Goal: Information Seeking & Learning: Learn about a topic

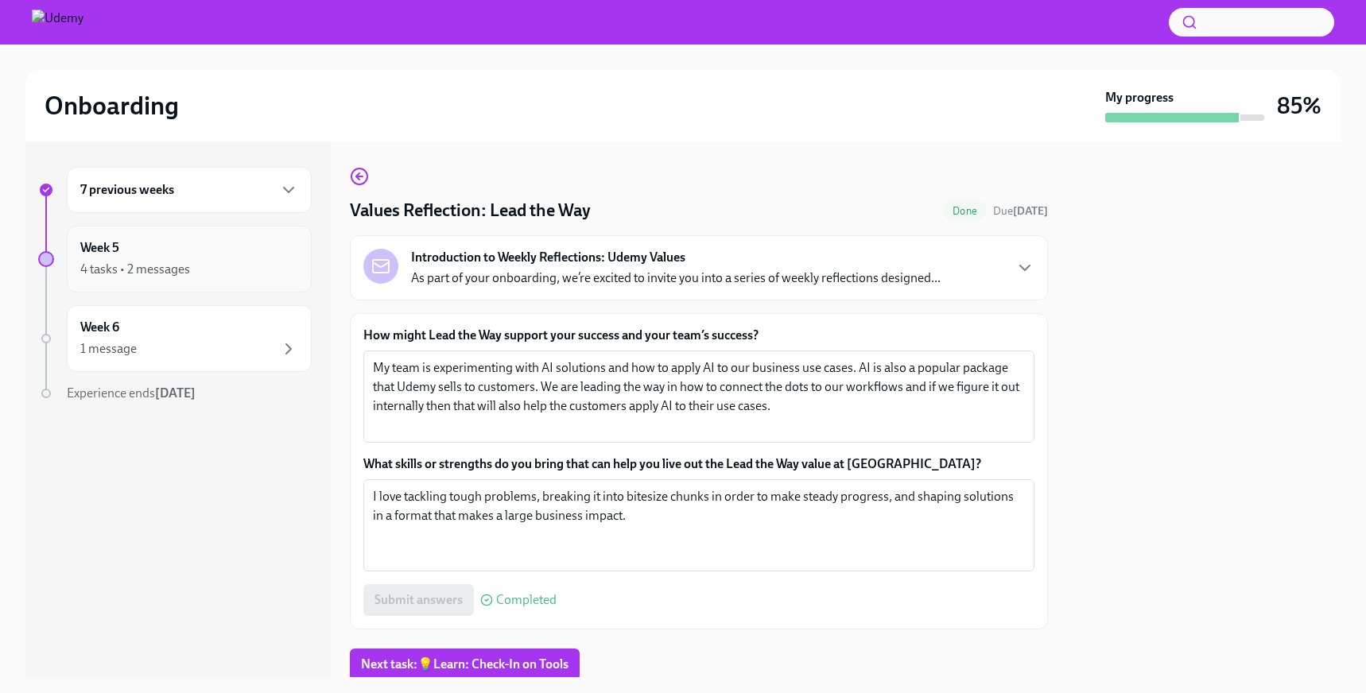
click at [217, 258] on div "Week 5 4 tasks • 2 messages" at bounding box center [189, 259] width 218 height 40
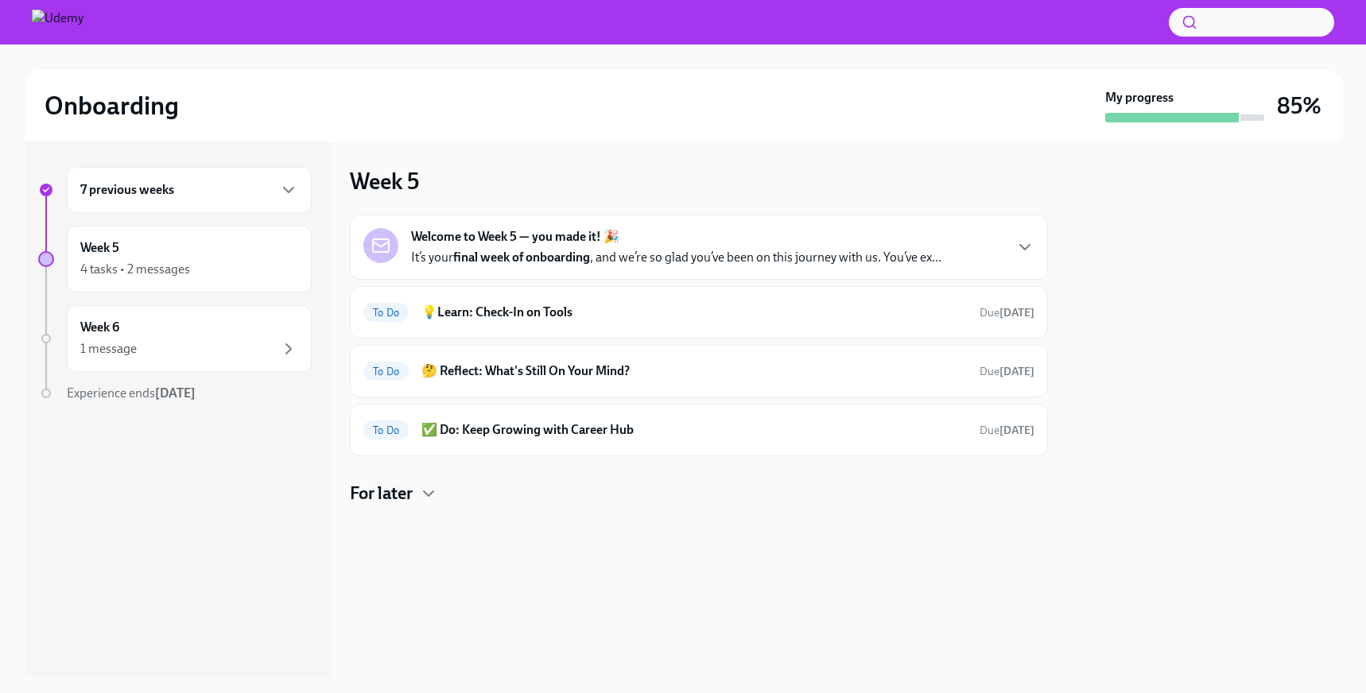
click at [688, 238] on div "Welcome to Week 5 — you made it! 🎉 It’s your final week of onboarding , and we’…" at bounding box center [676, 247] width 530 height 38
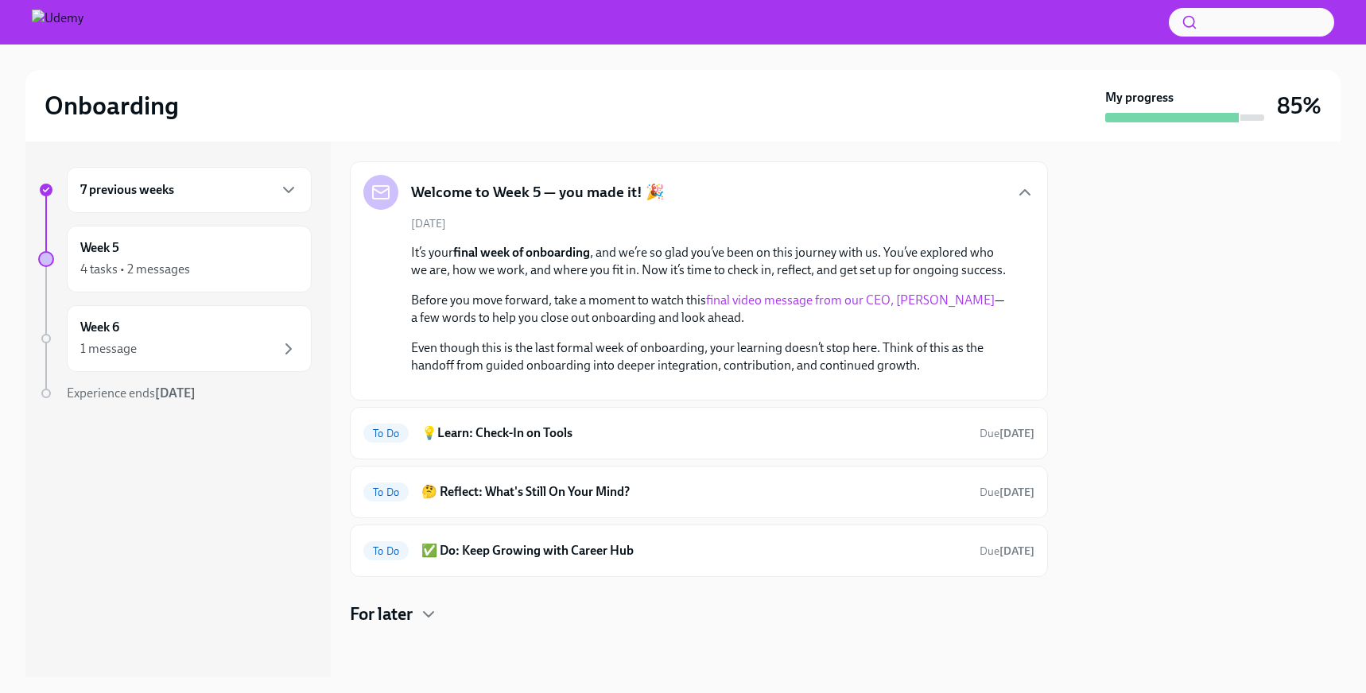
scroll to position [168, 0]
click at [814, 293] on link "final video message from our CEO, [PERSON_NAME]" at bounding box center [850, 300] width 289 height 15
click at [636, 442] on h6 "💡Learn: Check-In on Tools" at bounding box center [693, 433] width 545 height 17
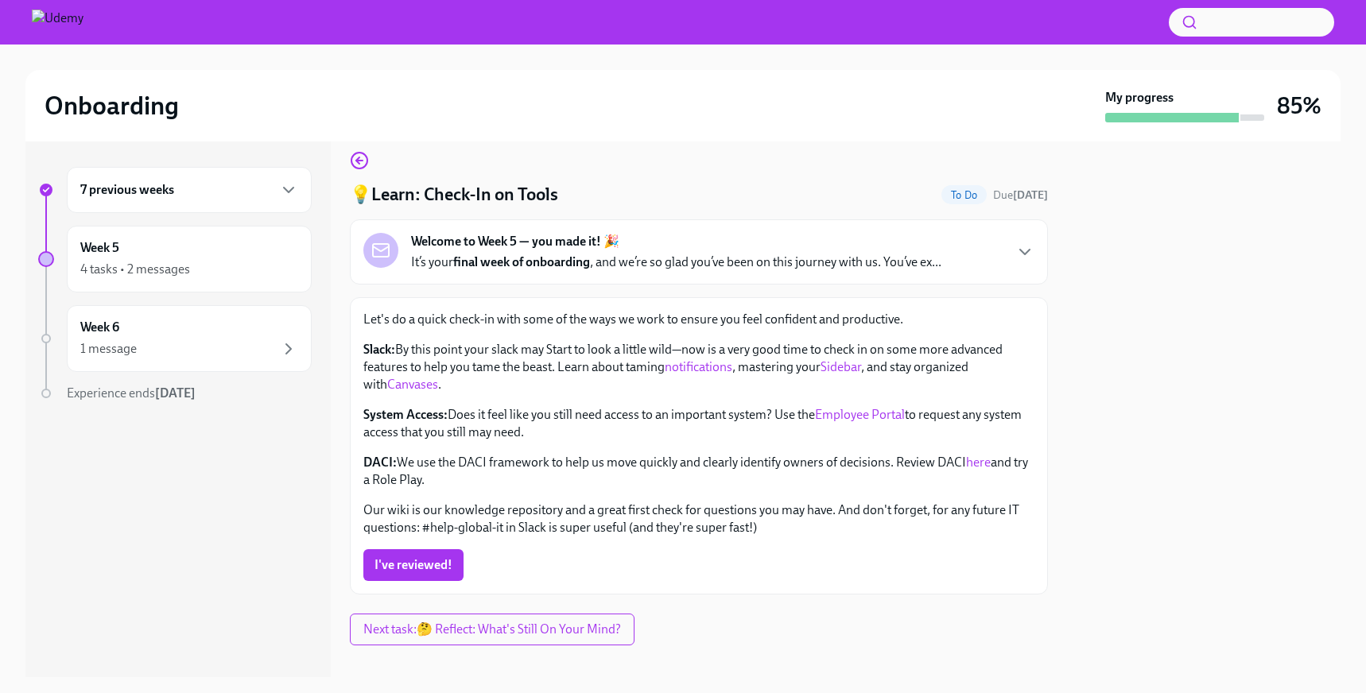
scroll to position [17, 0]
click at [470, 382] on p "Slack: By this point your slack may Start to look a little wild—now is a very g…" at bounding box center [698, 366] width 671 height 52
click at [495, 378] on p "Slack: By this point your slack may Start to look a little wild—now is a very g…" at bounding box center [698, 366] width 671 height 52
click at [1164, 448] on div at bounding box center [1204, 410] width 274 height 536
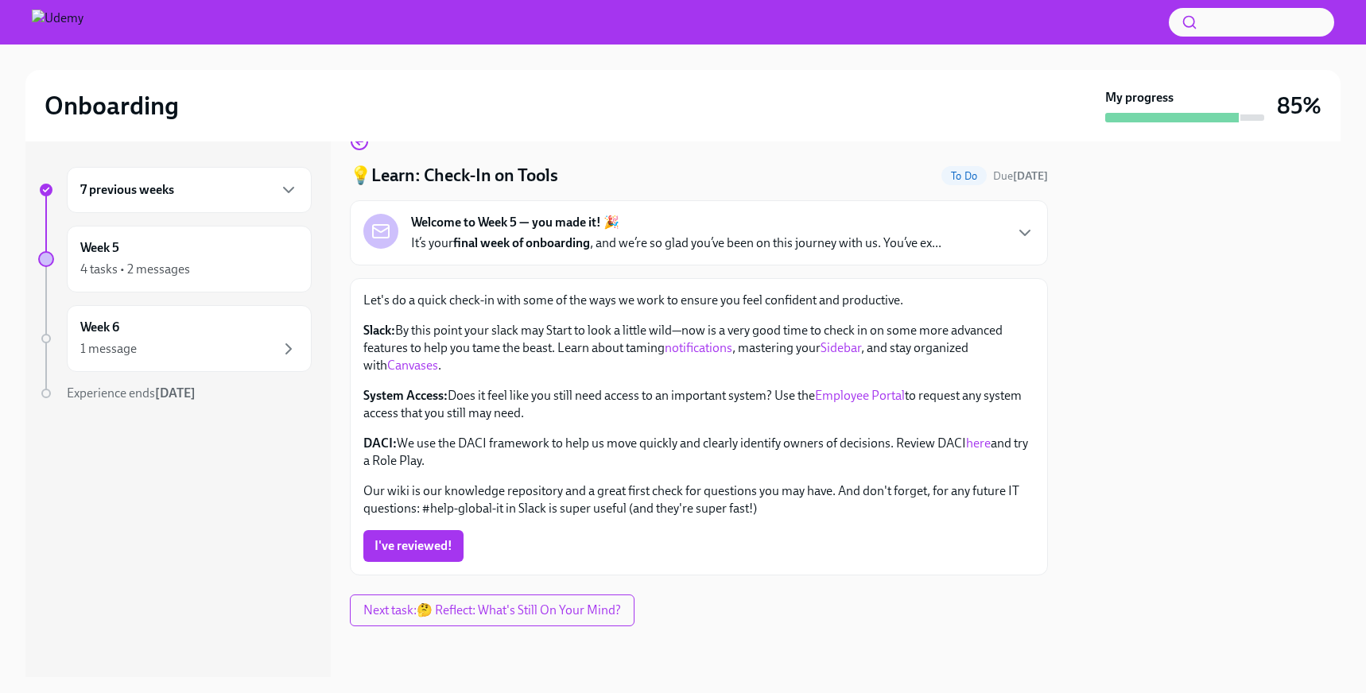
click at [863, 400] on link "Employee Portal" at bounding box center [860, 395] width 90 height 15
click at [982, 447] on link "here" at bounding box center [978, 443] width 25 height 15
click at [861, 351] on link "Sidebar" at bounding box center [841, 347] width 41 height 15
click at [394, 367] on link "Canvases" at bounding box center [412, 365] width 51 height 15
click at [979, 444] on link "here" at bounding box center [978, 443] width 25 height 15
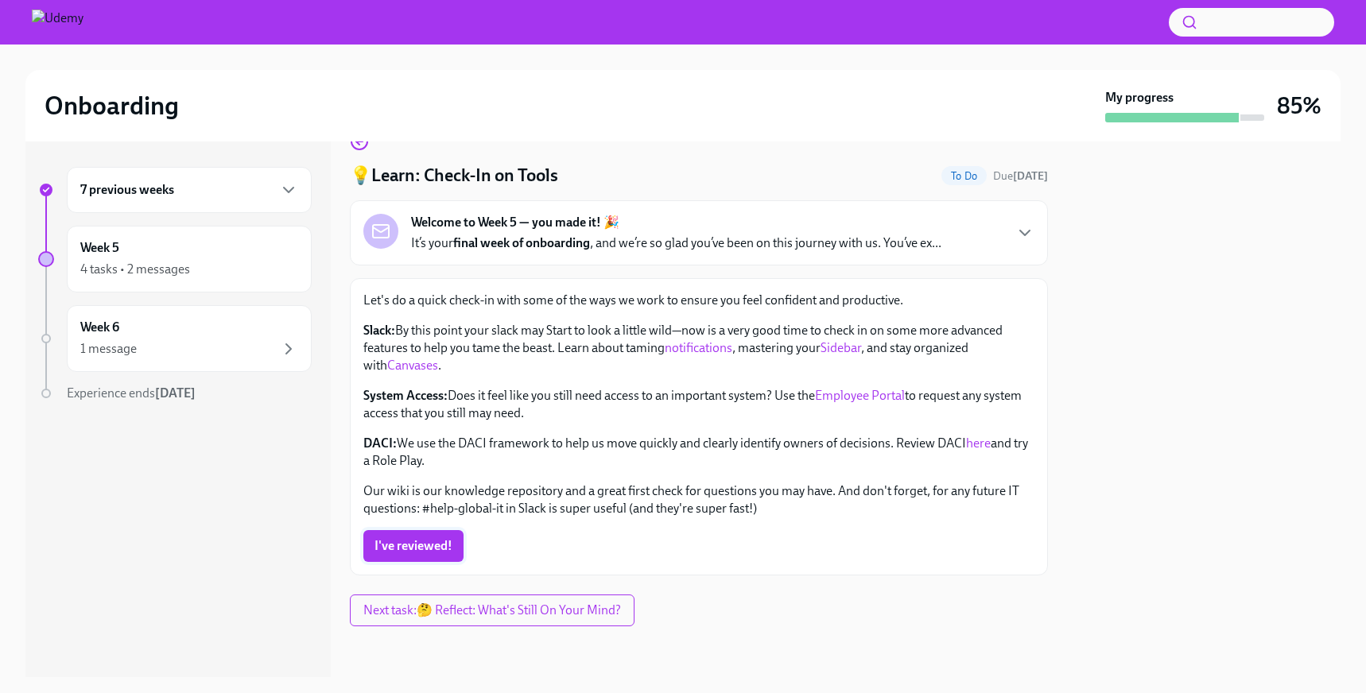
click at [417, 541] on span "I've reviewed!" at bounding box center [414, 546] width 78 height 16
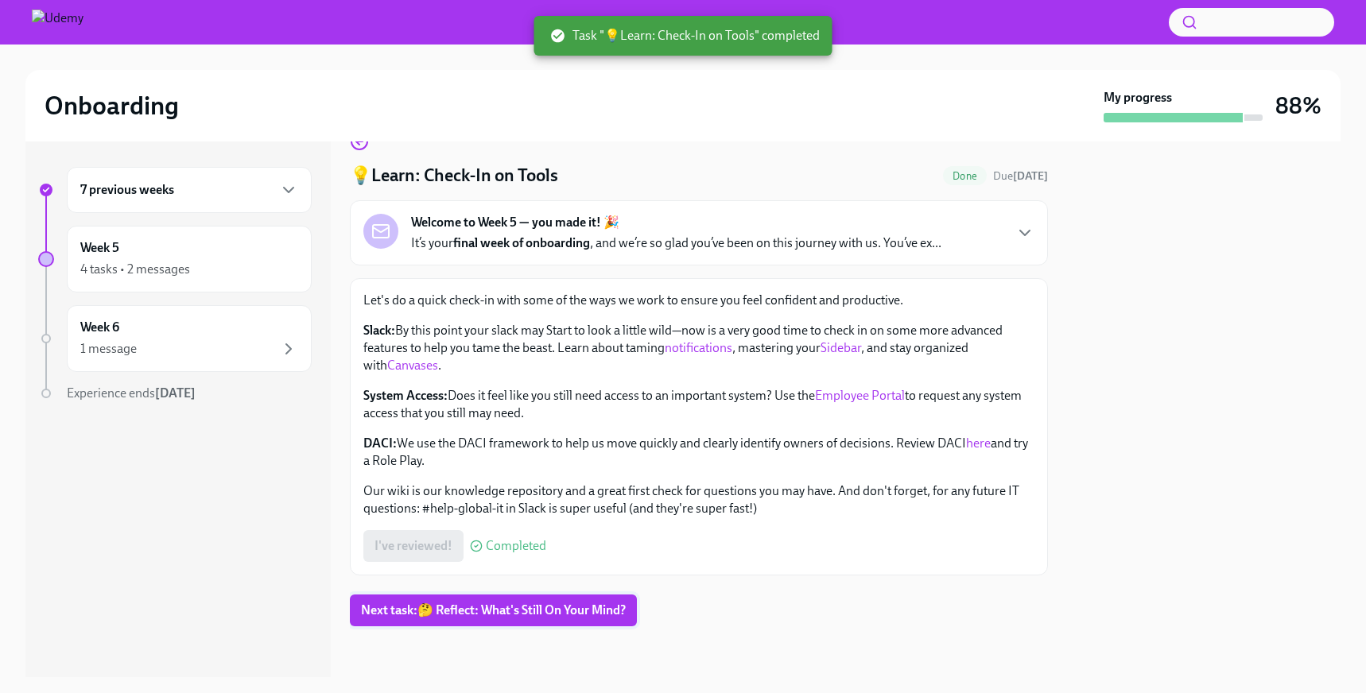
click at [590, 624] on button "Next task : 🤔 Reflect: What's Still On Your Mind?" at bounding box center [493, 611] width 287 height 32
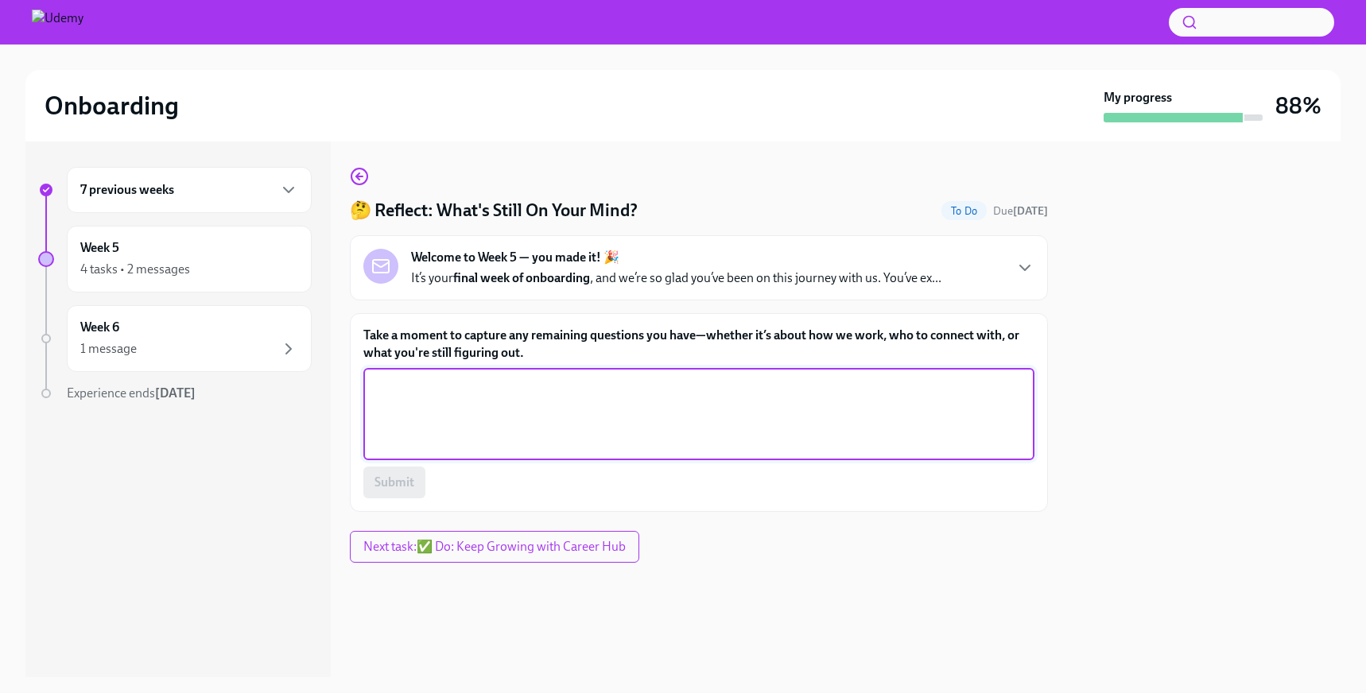
click at [759, 429] on textarea "Take a moment to capture any remaining questions you have—whether it’s about ho…" at bounding box center [699, 414] width 652 height 76
drag, startPoint x: 549, startPoint y: 398, endPoint x: 404, endPoint y: 387, distance: 145.1
click at [404, 387] on textarea "Most of my questions are re" at bounding box center [699, 414] width 652 height 76
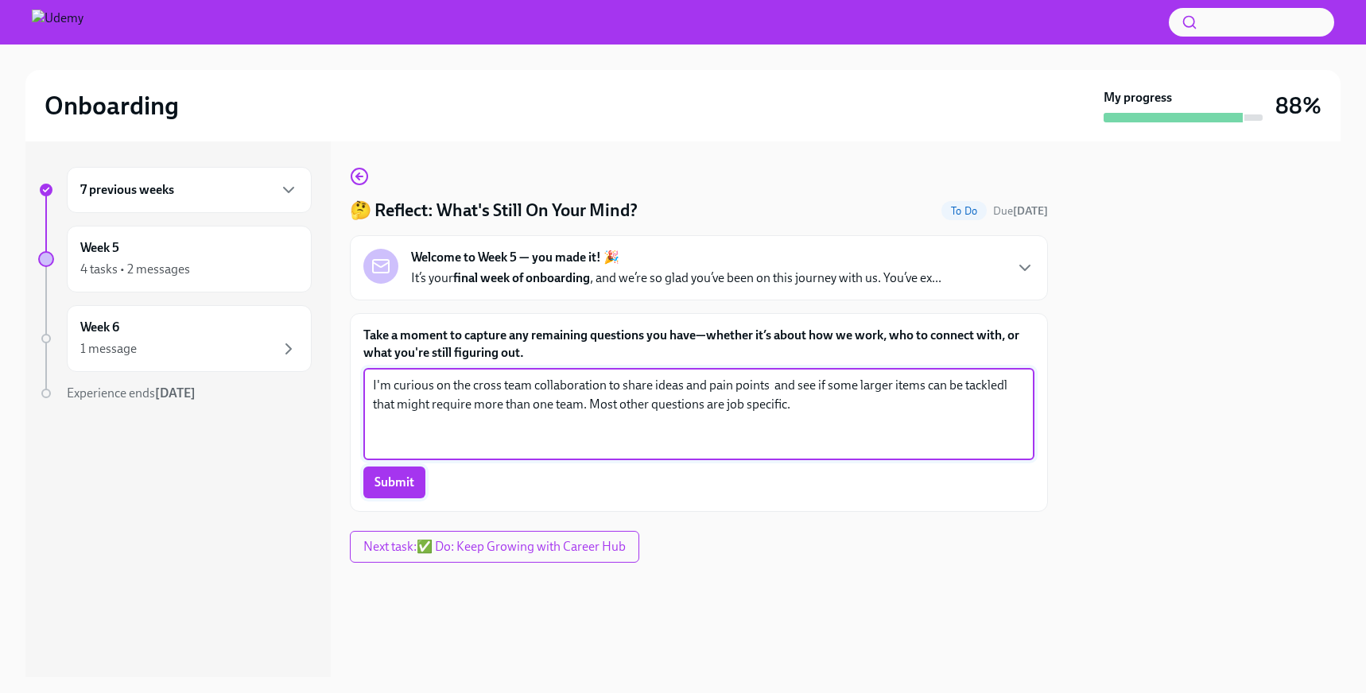
type textarea "I'm curious on the cross team collaboration to share ideas and pain points and …"
click at [398, 487] on span "Submit" at bounding box center [395, 483] width 40 height 16
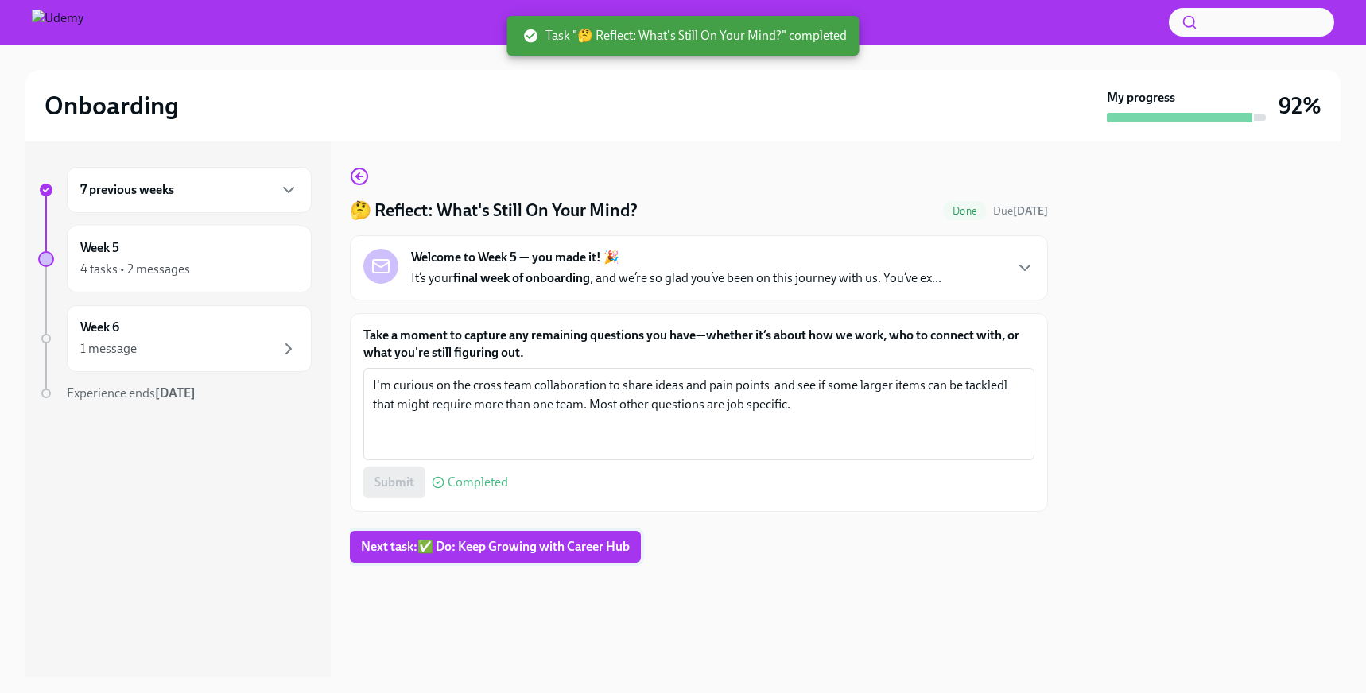
click at [517, 556] on button "Next task : ✅ Do: Keep Growing with Career Hub" at bounding box center [495, 547] width 291 height 32
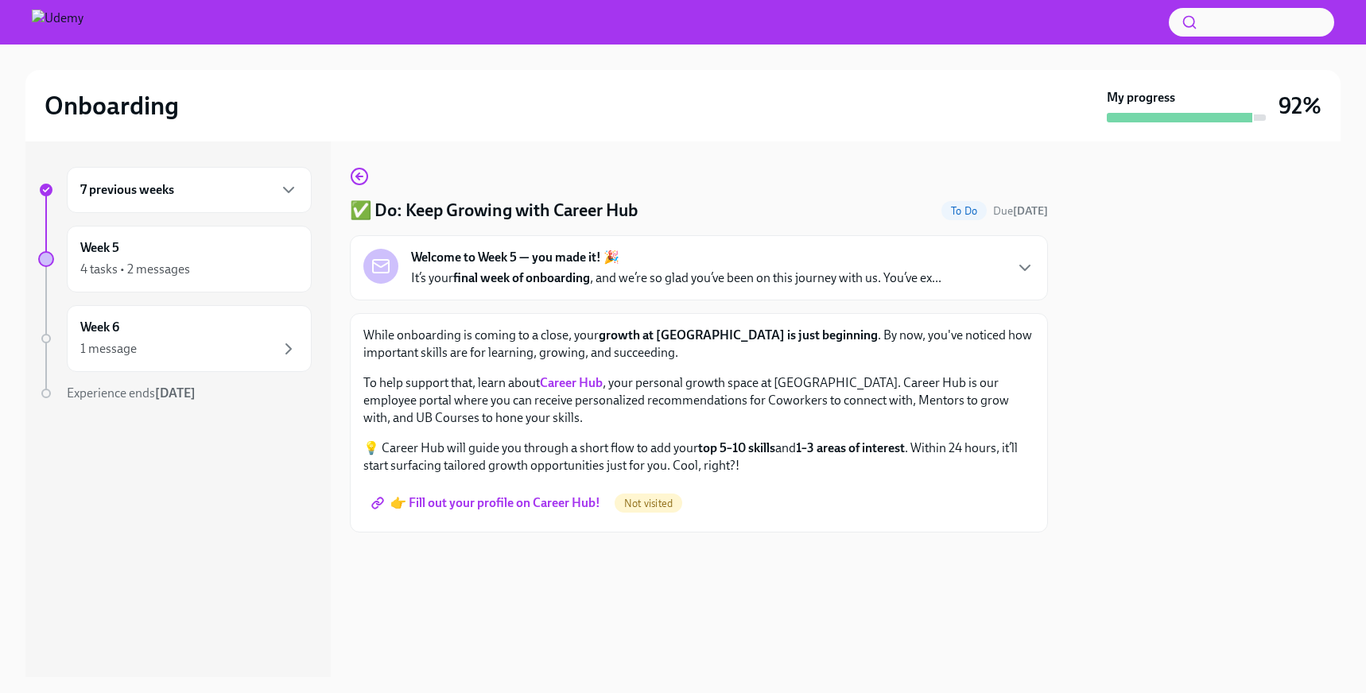
click at [532, 507] on span "👉 Fill out your profile on Career Hub!" at bounding box center [488, 503] width 226 height 16
click at [369, 174] on div "✅ Do: Keep Growing with Career Hub Done Due [DATE] Welcome to Week 5 — you made…" at bounding box center [699, 350] width 698 height 366
click at [363, 173] on icon "button" at bounding box center [359, 176] width 19 height 19
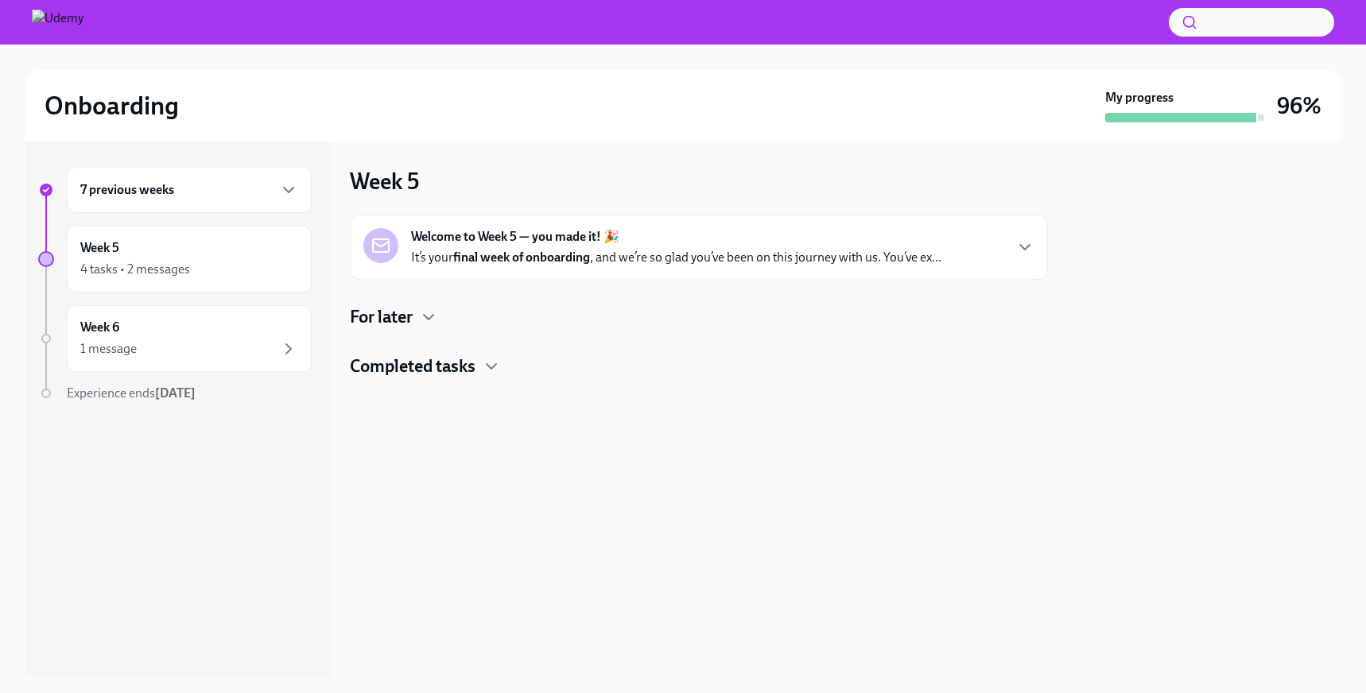
click at [398, 316] on h4 "For later" at bounding box center [381, 317] width 63 height 24
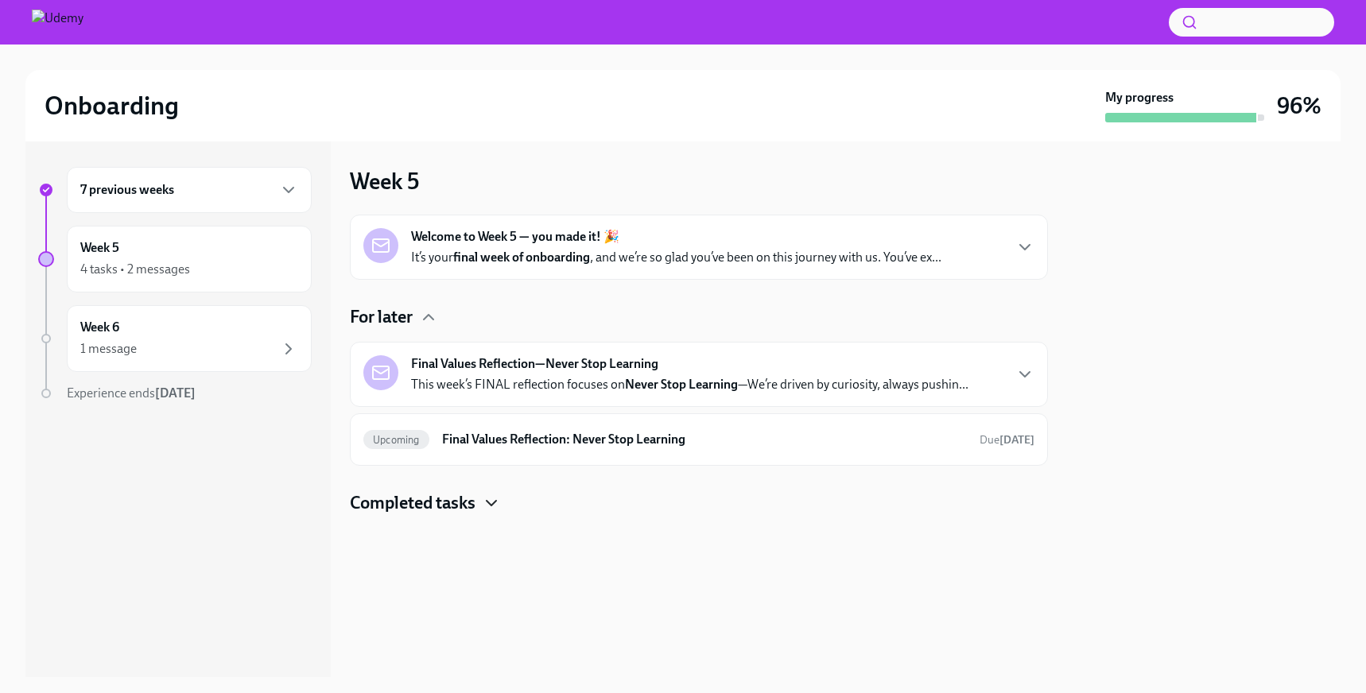
click at [491, 497] on icon "button" at bounding box center [491, 503] width 19 height 19
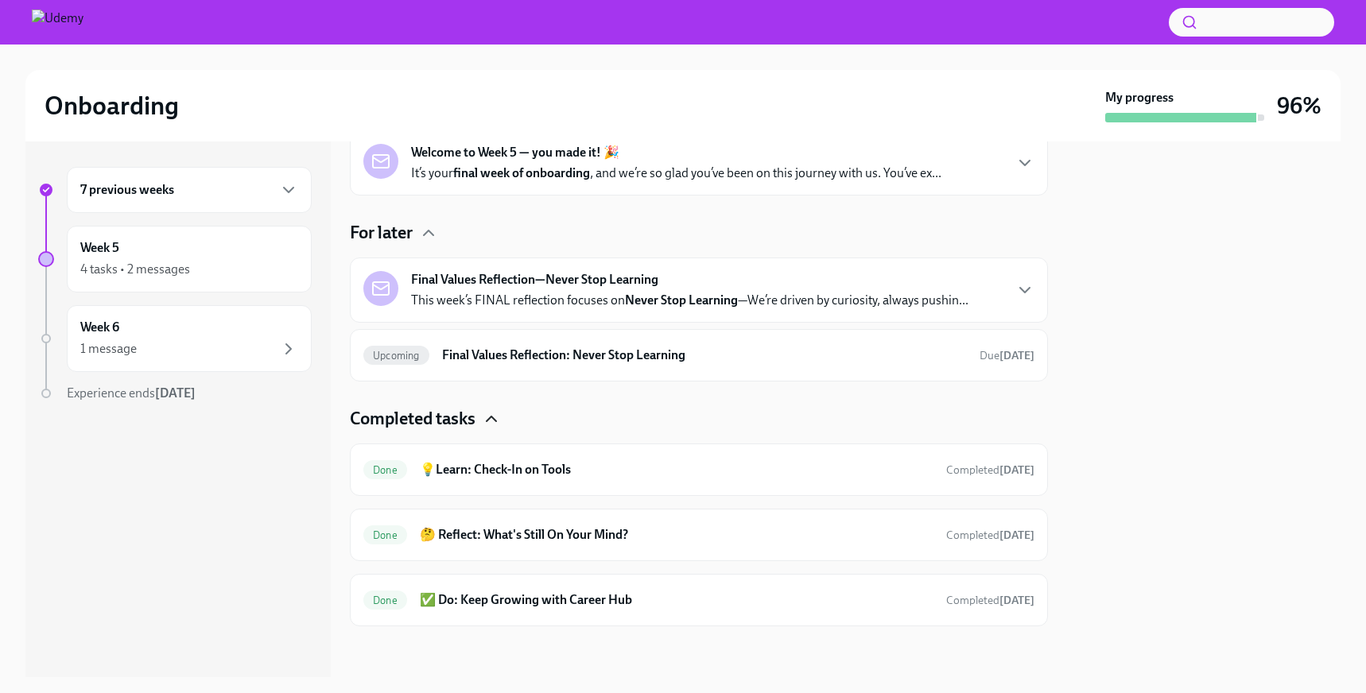
click at [530, 281] on strong "Final Values Reflection—Never Stop Learning" at bounding box center [534, 279] width 247 height 17
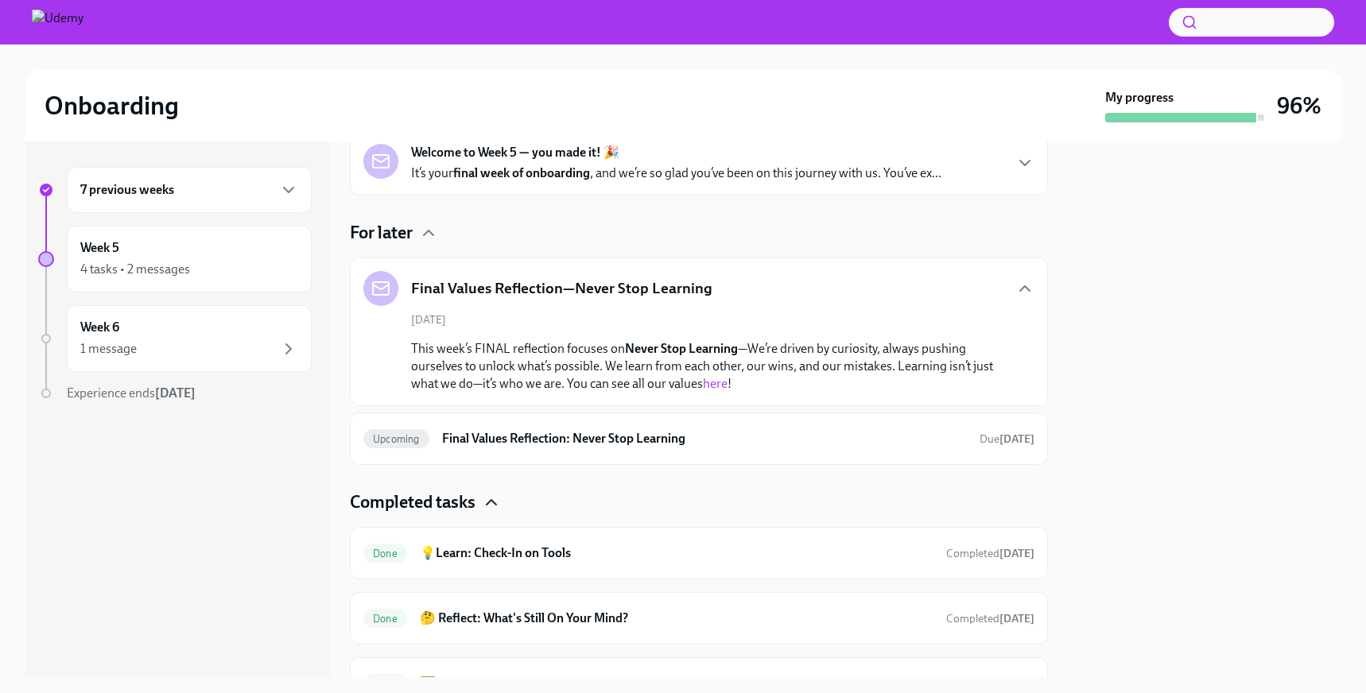
click at [721, 385] on link "here" at bounding box center [715, 383] width 25 height 15
click at [676, 437] on h6 "Final Values Reflection: Never Stop Learning" at bounding box center [704, 438] width 525 height 17
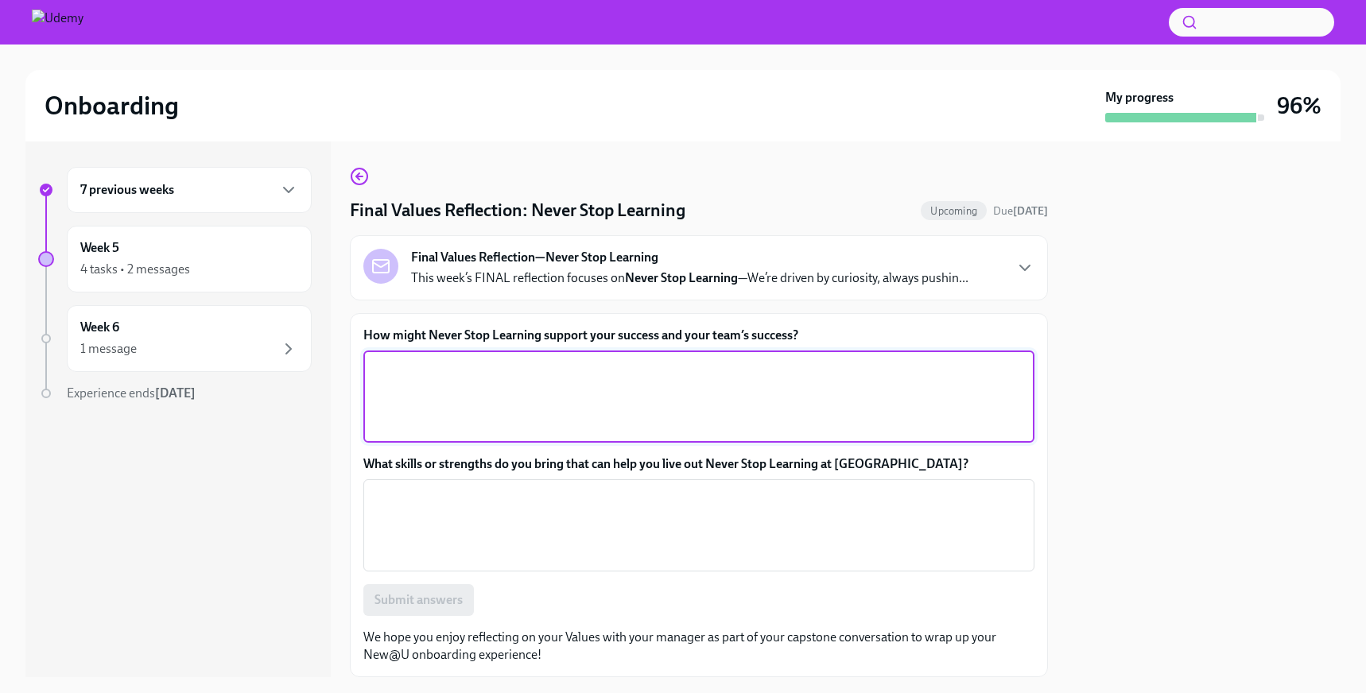
click at [834, 399] on textarea "How might Never Stop Learning support your success and your team’s success?" at bounding box center [699, 397] width 652 height 76
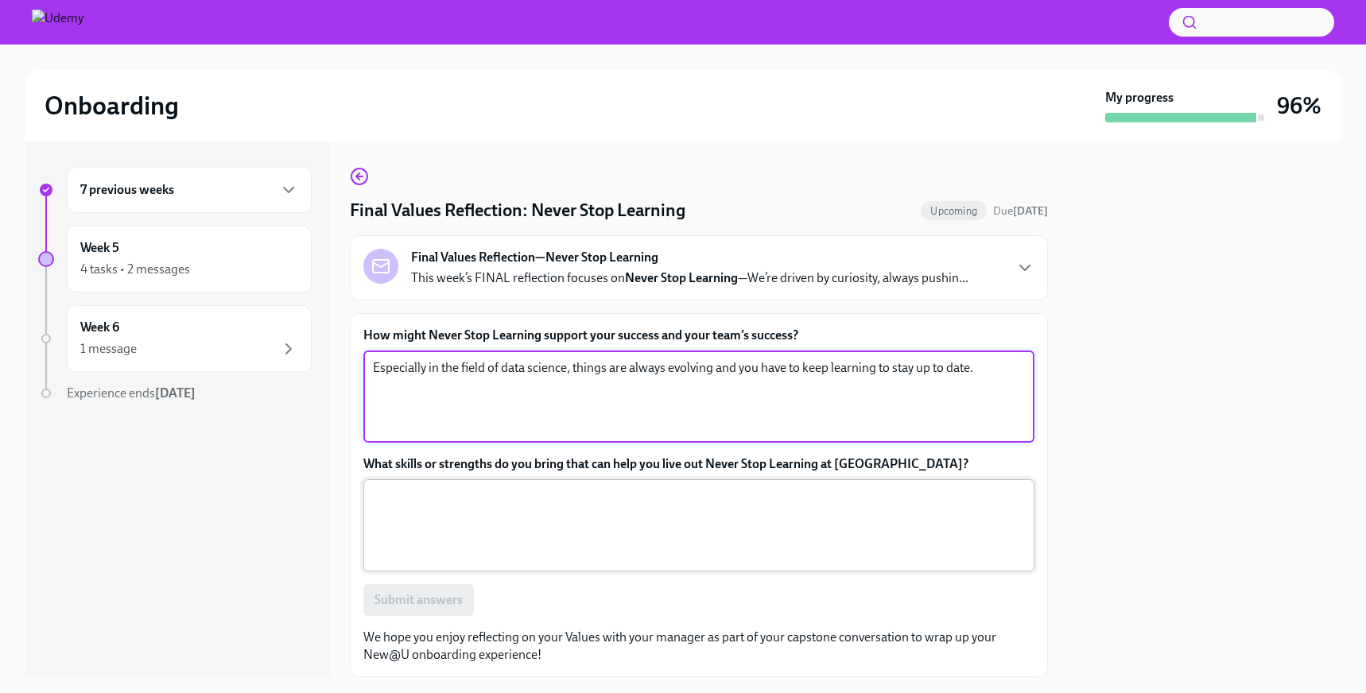
type textarea "Especially in the field of data science, things are always evolving and you hav…"
click at [700, 519] on textarea "What skills or strengths do you bring that can help you live out Never Stop Lea…" at bounding box center [699, 525] width 652 height 76
drag, startPoint x: 988, startPoint y: 371, endPoint x: 363, endPoint y: 371, distance: 625.0
click at [359, 371] on div "How might Never Stop Learning support your success and your team’s success? Esp…" at bounding box center [699, 495] width 698 height 364
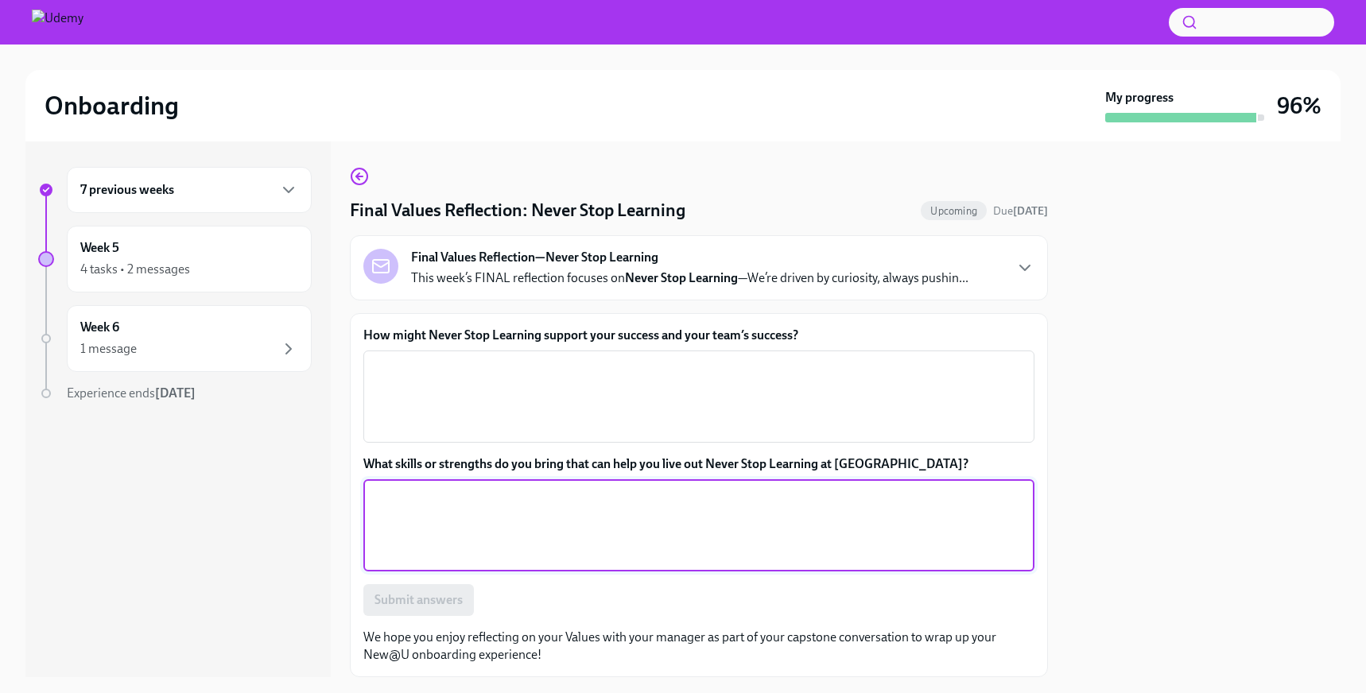
click at [397, 528] on textarea "What skills or strengths do you bring that can help you live out Never Stop Lea…" at bounding box center [699, 525] width 652 height 76
paste textarea "Especially in the field of data science, things are always evolving and you hav…"
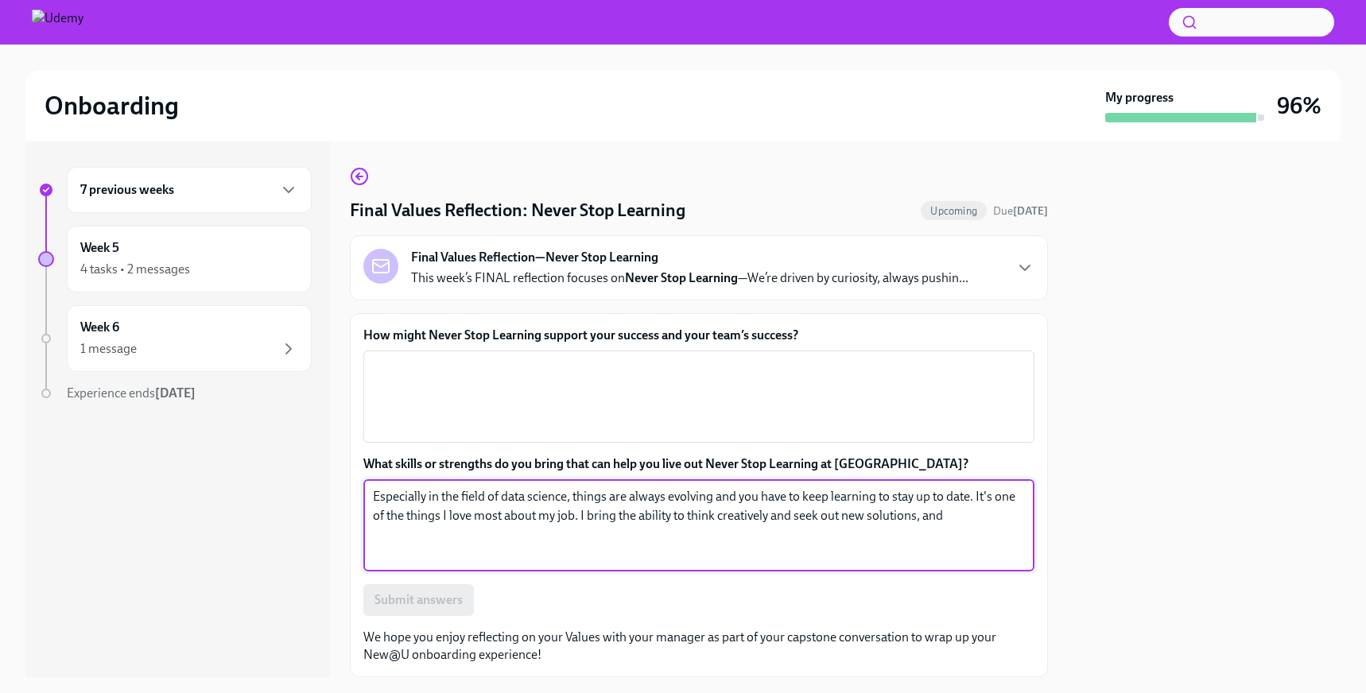
drag, startPoint x: 851, startPoint y: 519, endPoint x: 1046, endPoint y: 519, distance: 195.6
click at [1046, 519] on div "How might Never Stop Learning support your success and your team’s success? x ​…" at bounding box center [699, 495] width 698 height 364
click at [969, 530] on textarea "Especially in the field of data science, things are always evolving and you hav…" at bounding box center [699, 525] width 652 height 76
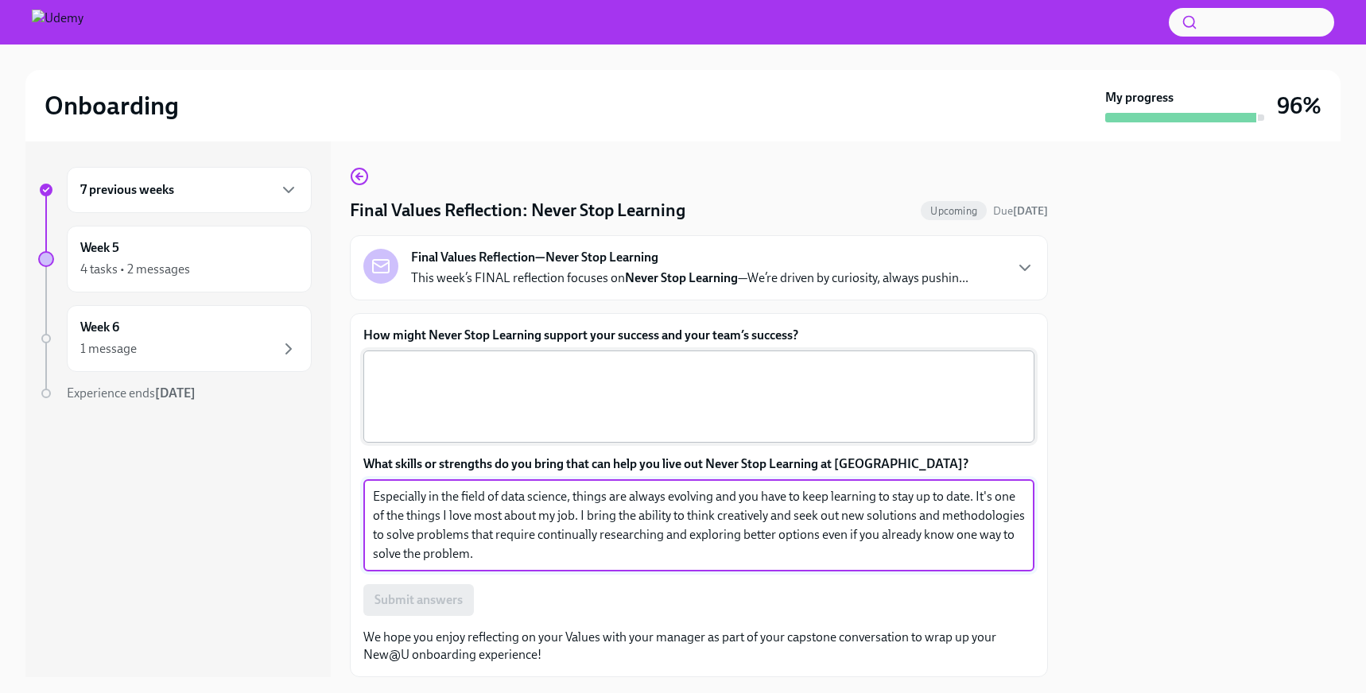
type textarea "Especially in the field of data science, things are always evolving and you hav…"
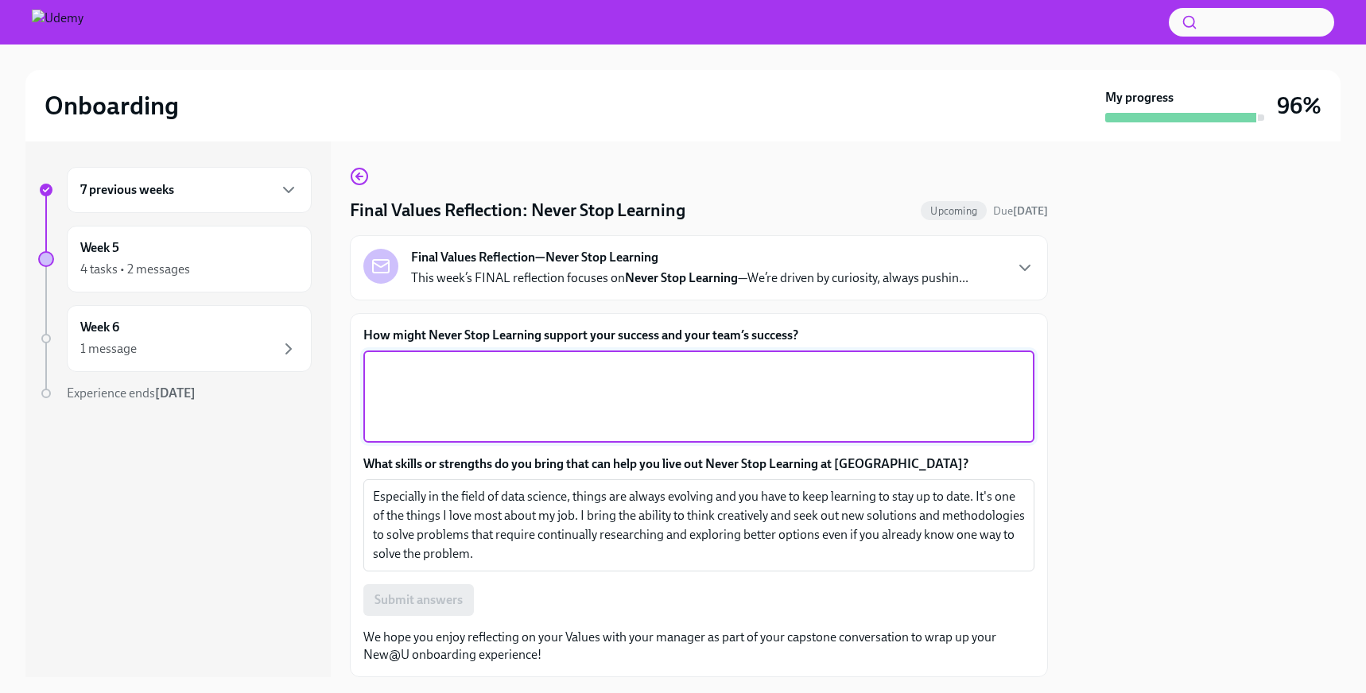
click at [829, 387] on textarea "How might Never Stop Learning support your success and your team’s success?" at bounding box center [699, 397] width 652 height 76
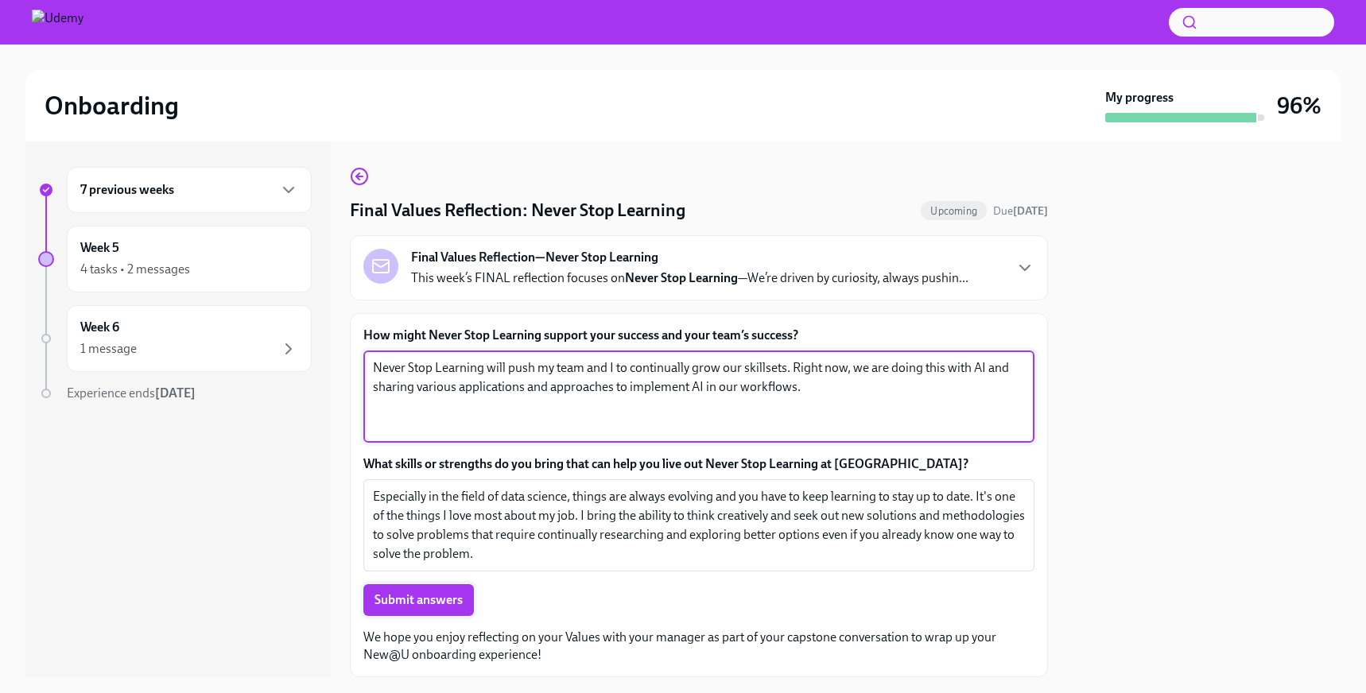
type textarea "Never Stop Learning will push my team and I to continually grow our skillsets. …"
click at [416, 596] on span "Submit answers" at bounding box center [419, 600] width 88 height 16
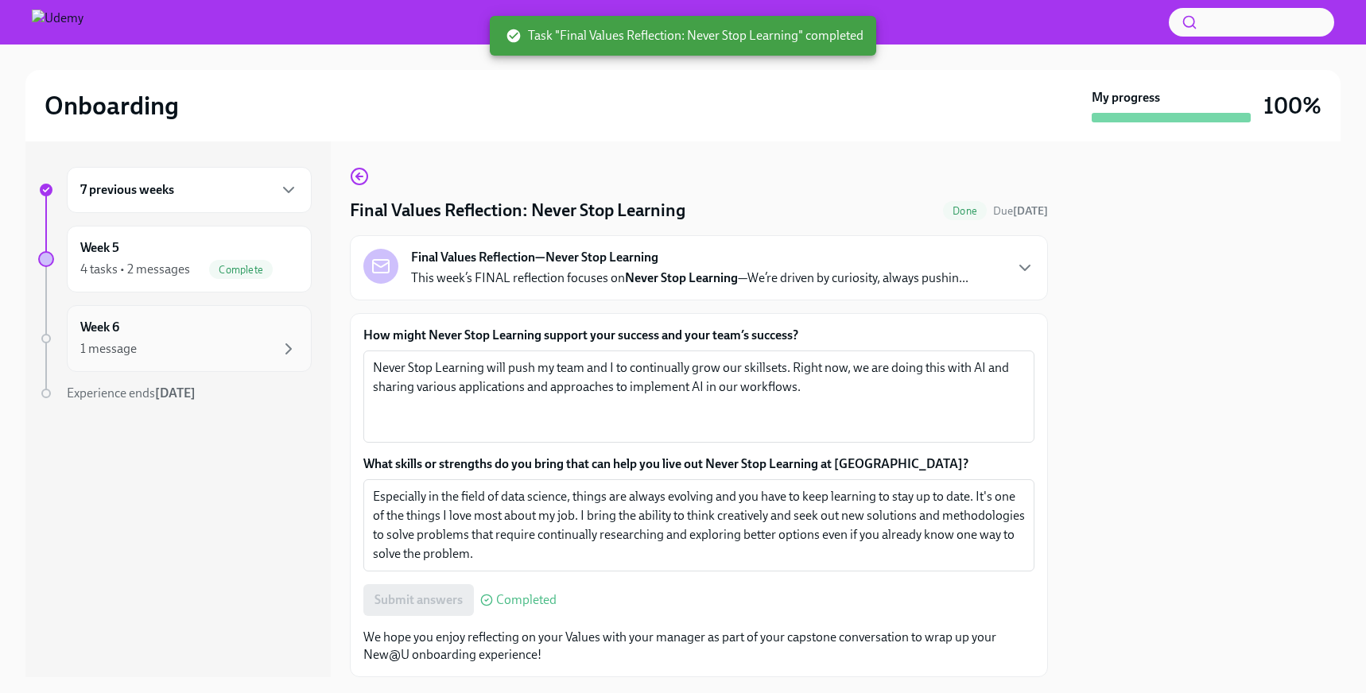
click at [196, 331] on div "Week 6 1 message" at bounding box center [189, 339] width 218 height 40
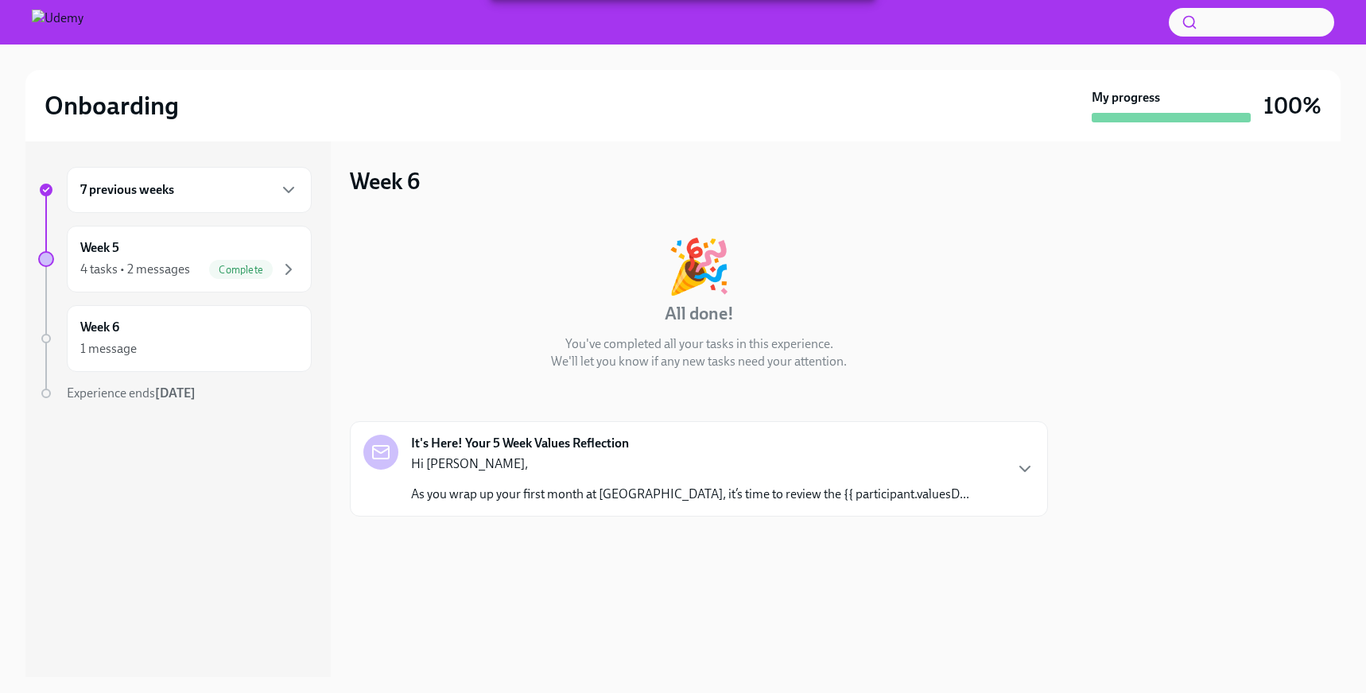
click at [770, 479] on div "Hi [PERSON_NAME], As you wrap up your first month at [GEOGRAPHIC_DATA], it’s ti…" at bounding box center [690, 480] width 558 height 48
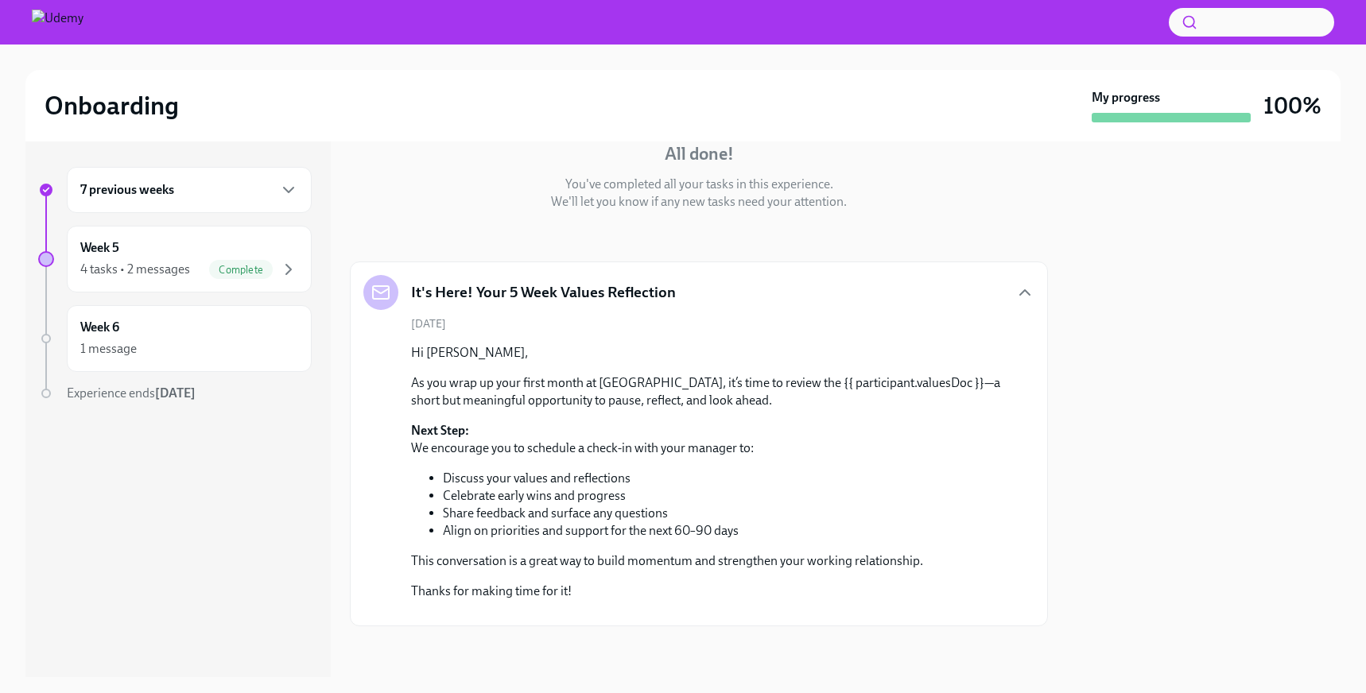
scroll to position [305, 0]
click at [803, 375] on p "As you wrap up your first month at [GEOGRAPHIC_DATA], it’s time to review the {…" at bounding box center [710, 392] width 598 height 35
